Goal: Obtain resource: Download file/media

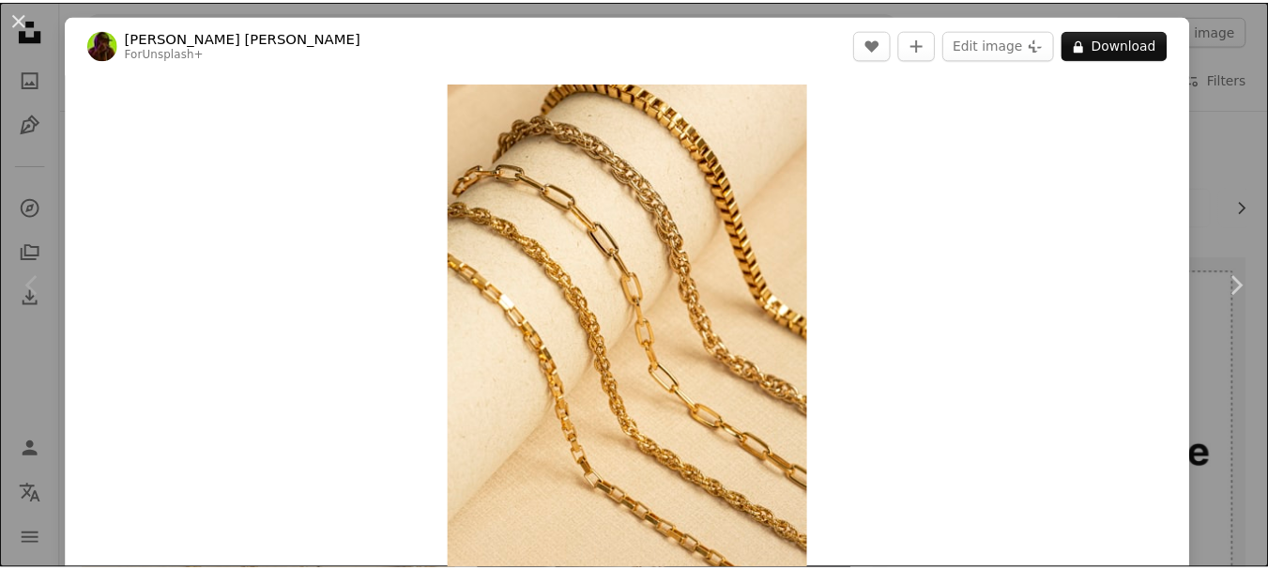
scroll to position [499, 0]
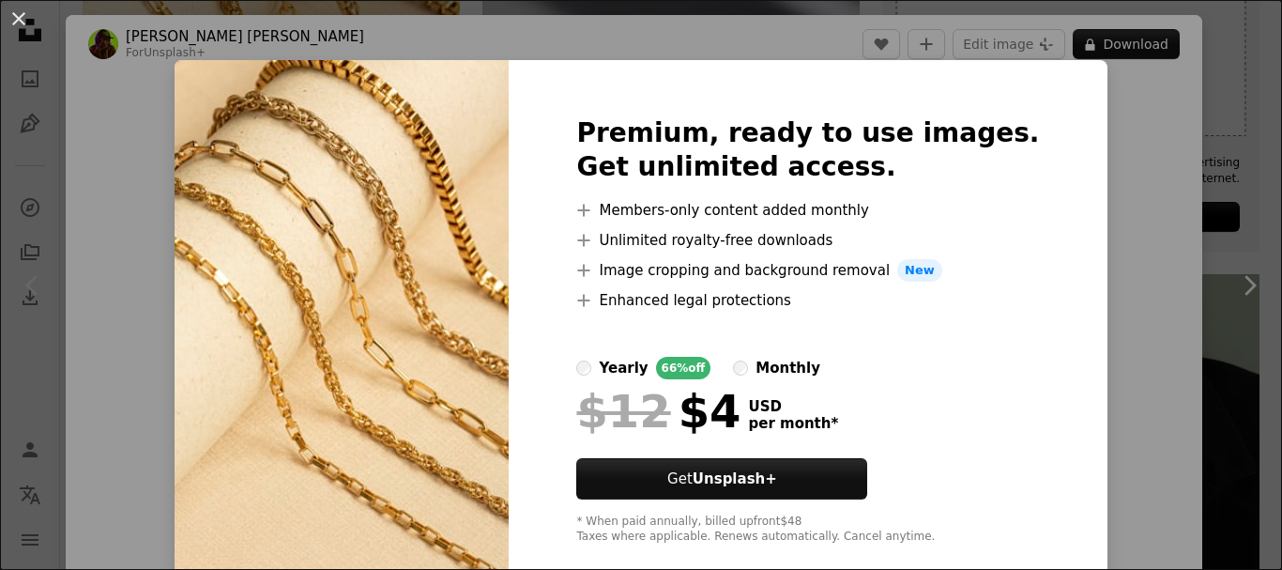
click at [1113, 98] on div "An X shape Premium, ready to use images. Get unlimited access. A plus sign Memb…" at bounding box center [641, 285] width 1282 height 570
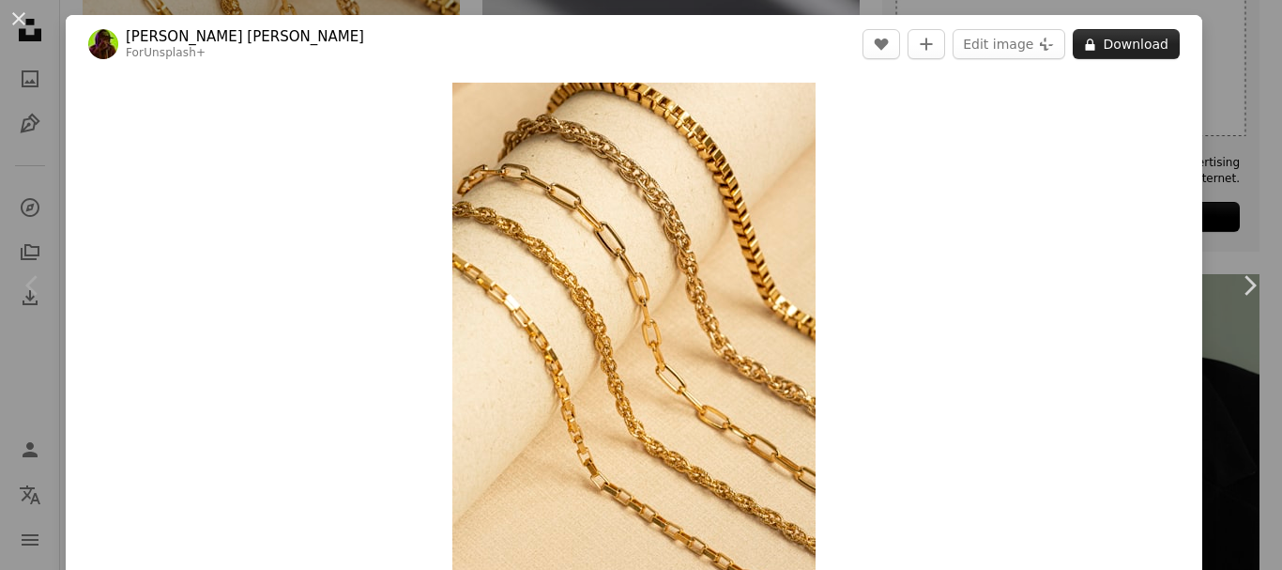
click at [1131, 42] on button "A lock Download" at bounding box center [1126, 44] width 107 height 30
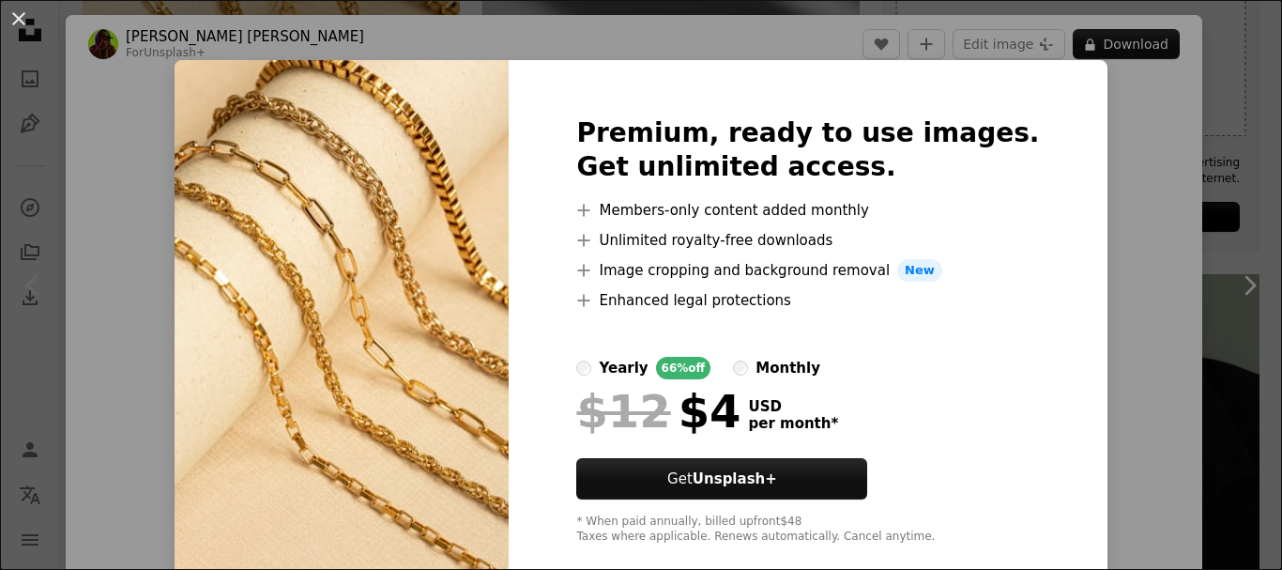
click at [368, 198] on img at bounding box center [342, 330] width 334 height 541
click at [1218, 107] on div "An X shape Premium, ready to use images. Get unlimited access. A plus sign Memb…" at bounding box center [641, 285] width 1282 height 570
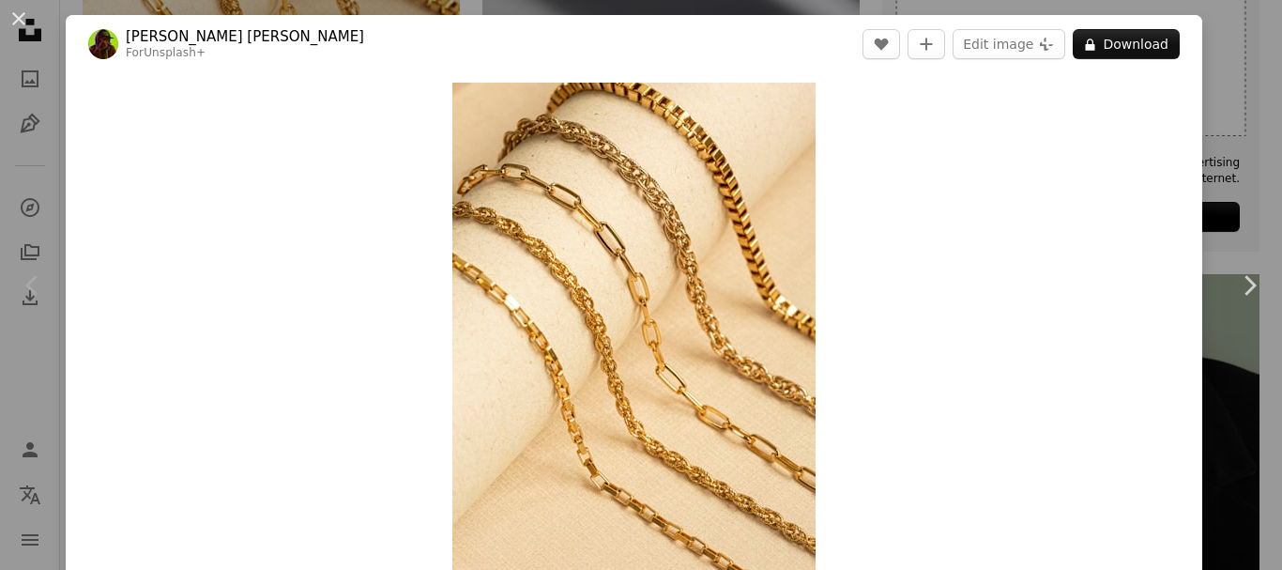
drag, startPoint x: 637, startPoint y: 267, endPoint x: 882, endPoint y: 274, distance: 244.2
click at [882, 274] on div "Zoom in" at bounding box center [634, 355] width 1137 height 564
click at [23, 15] on button "An X shape" at bounding box center [19, 19] width 23 height 23
